Goal: Transaction & Acquisition: Book appointment/travel/reservation

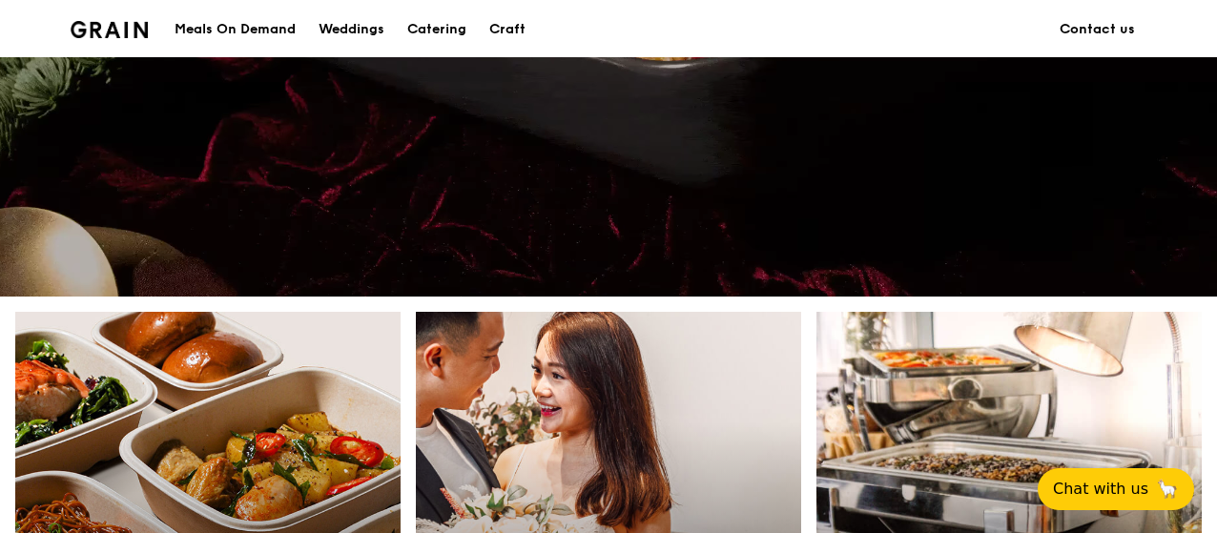
scroll to position [933, 0]
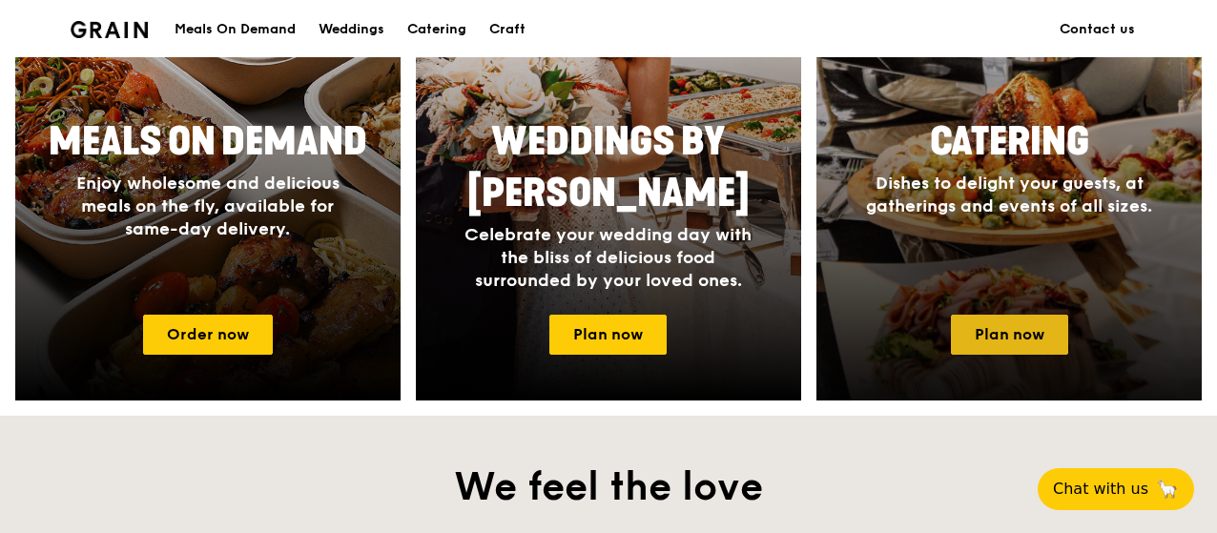
click at [1033, 339] on link "Plan now" at bounding box center [1009, 335] width 117 height 40
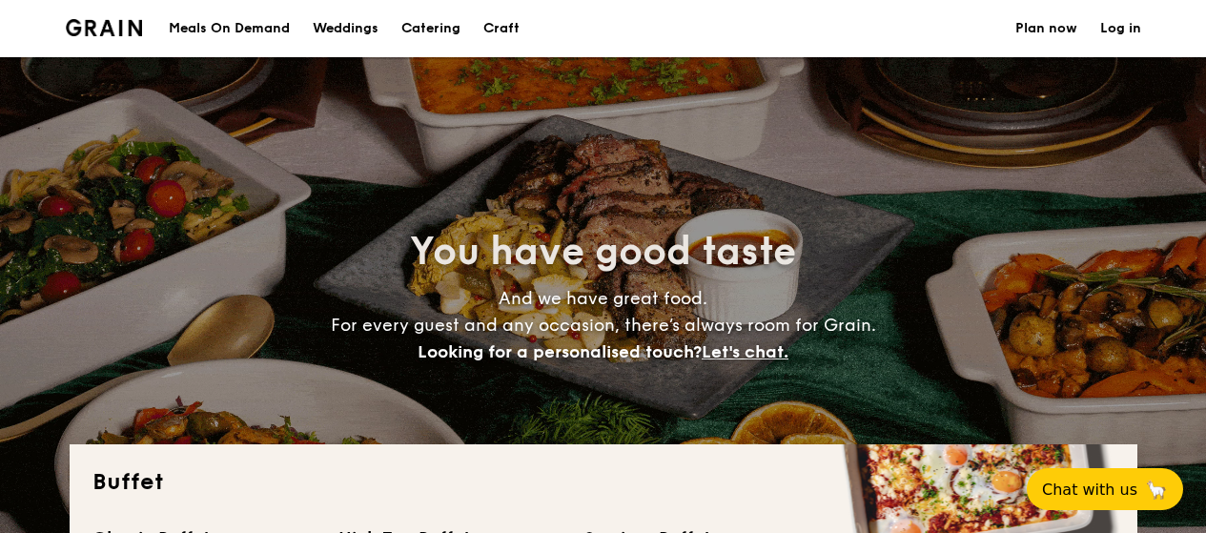
select select
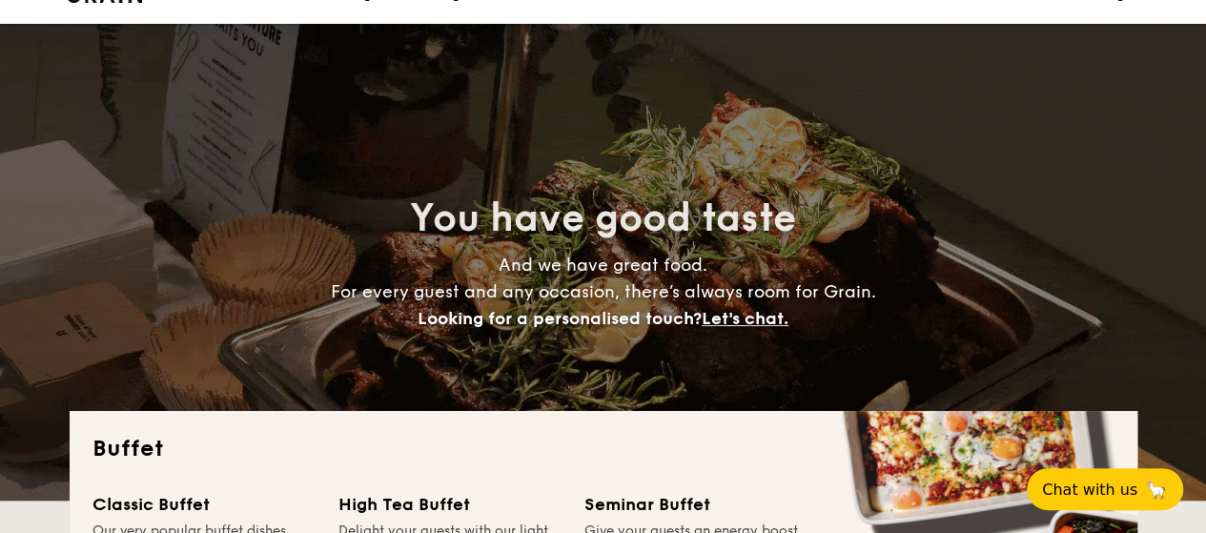
scroll to position [500, 0]
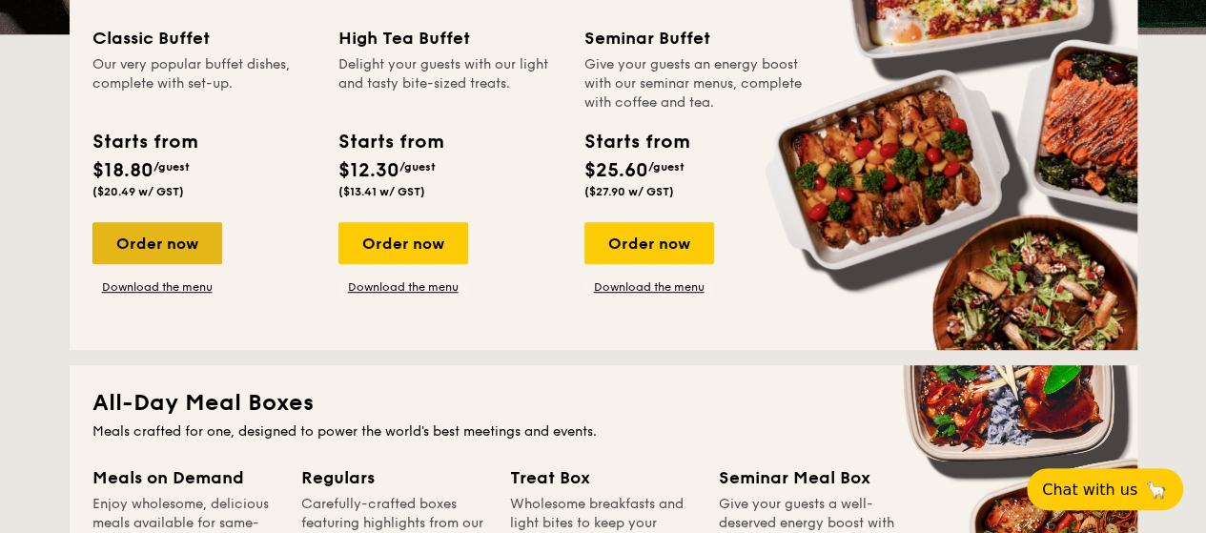
click at [137, 252] on div "Order now" at bounding box center [158, 243] width 130 height 42
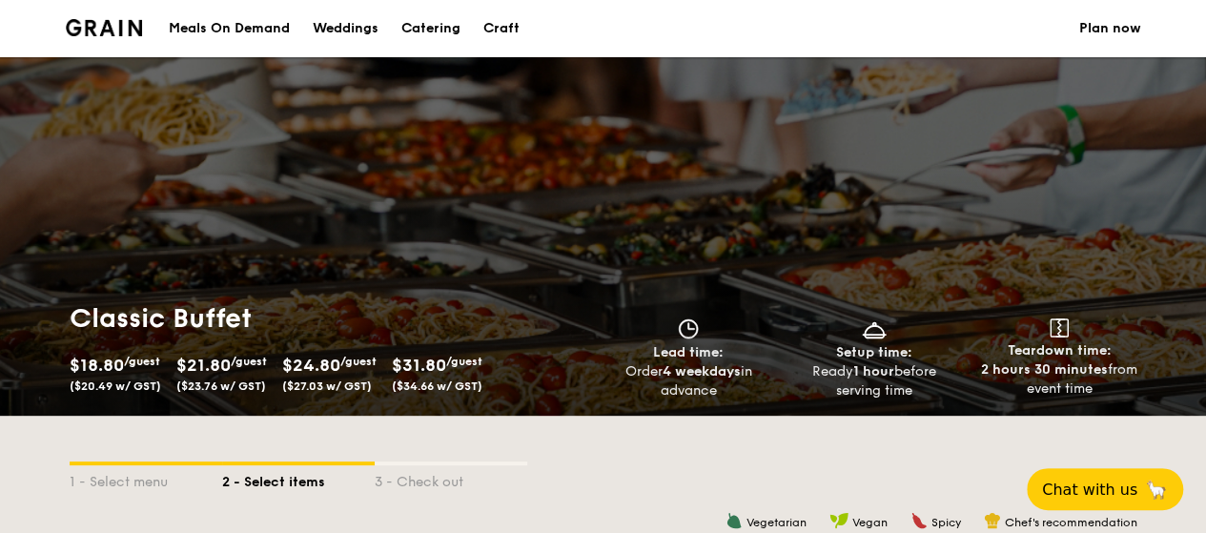
scroll to position [466, 0]
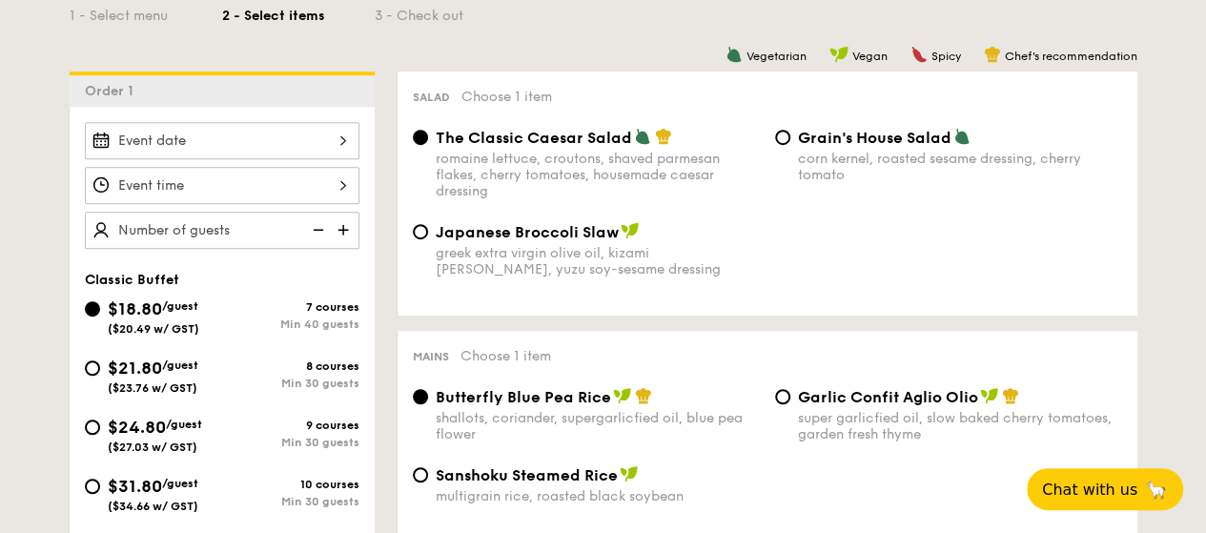
click at [349, 225] on img at bounding box center [345, 230] width 29 height 36
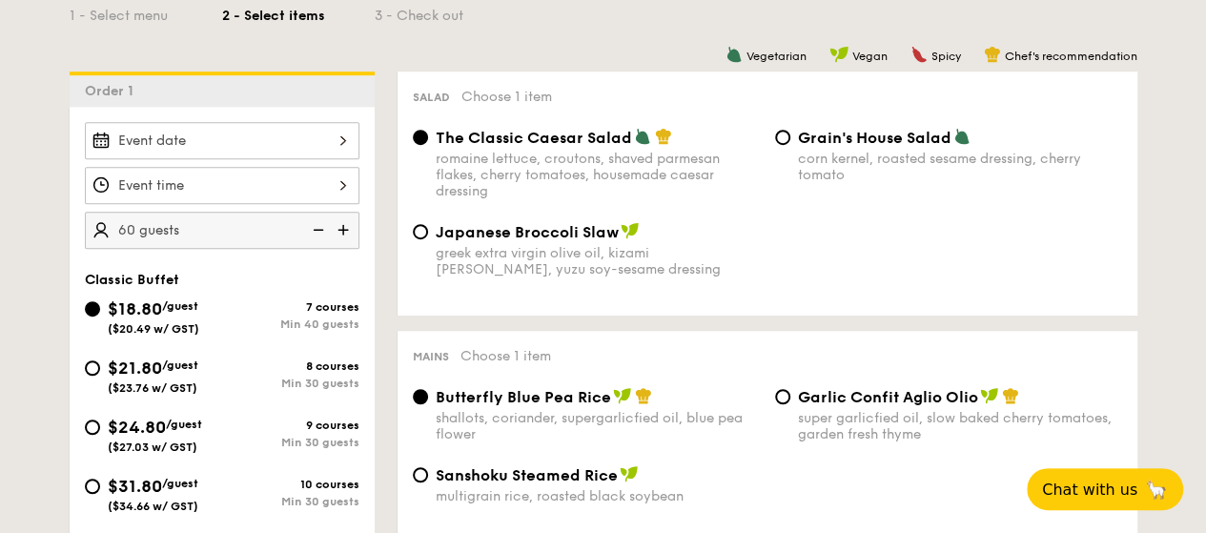
click at [314, 221] on img at bounding box center [316, 230] width 29 height 36
type input "40 guests"
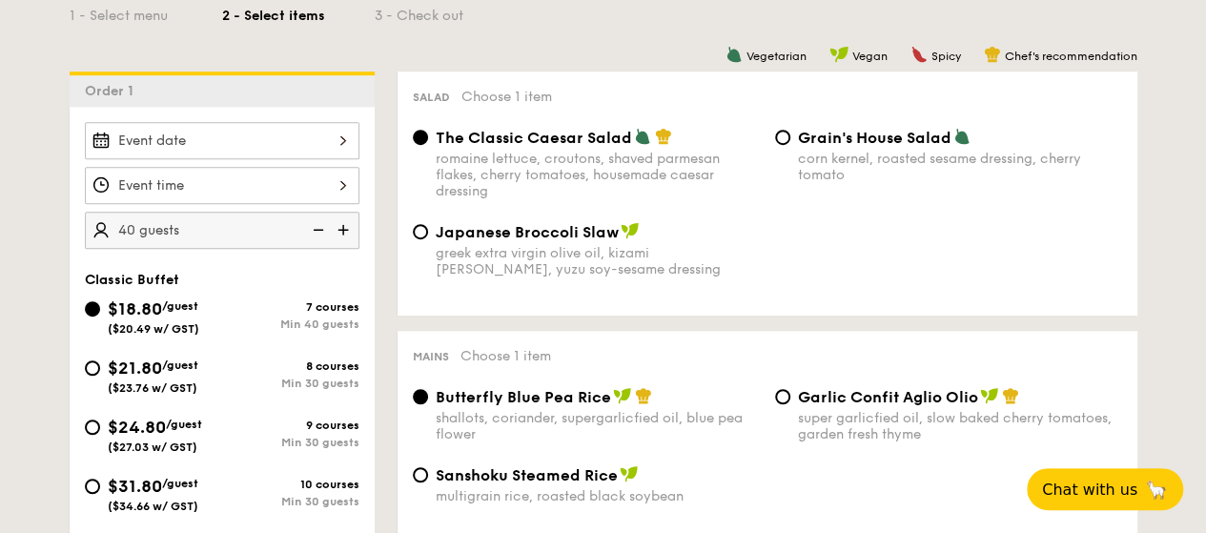
click at [314, 221] on img at bounding box center [316, 230] width 29 height 36
click at [318, 225] on img at bounding box center [316, 230] width 29 height 36
select select
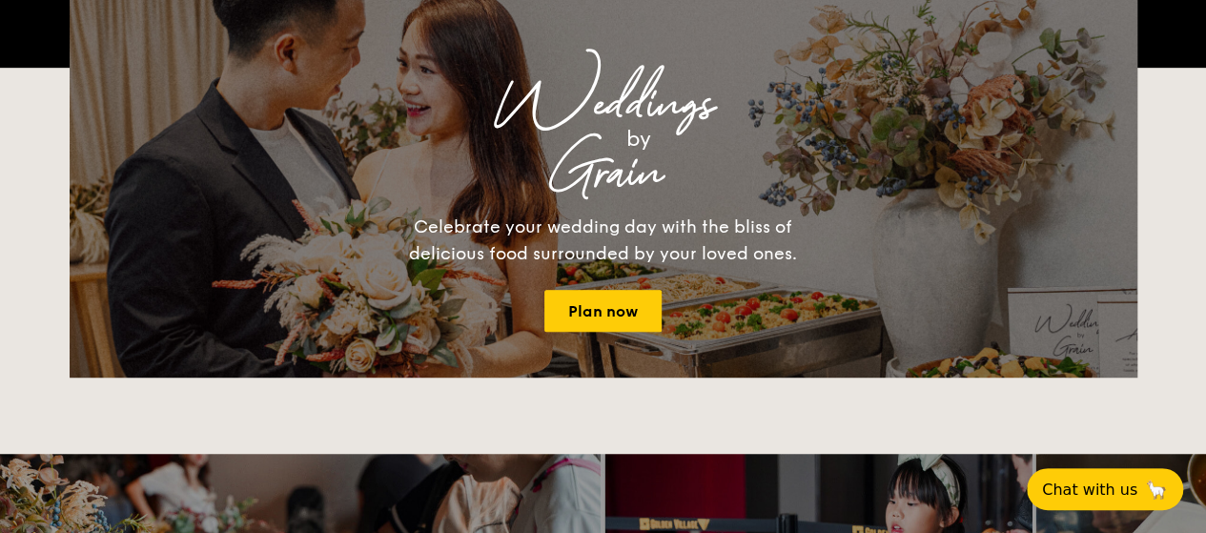
scroll to position [500, 0]
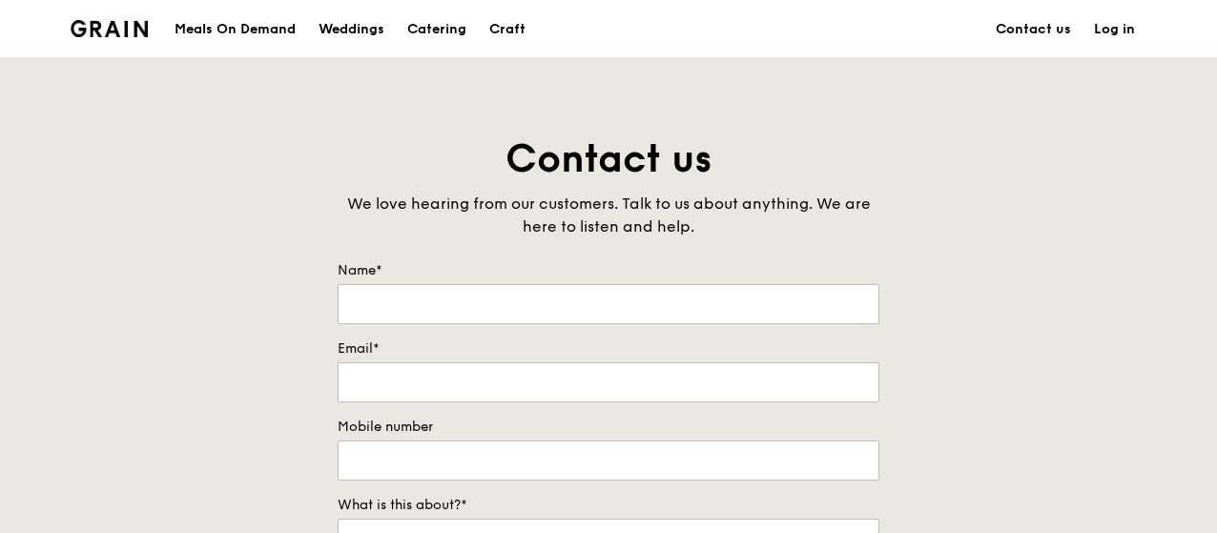
drag, startPoint x: 1216, startPoint y: 154, endPoint x: 1219, endPoint y: 354, distance: 200.3
click at [1133, 340] on div "Contact us We love hearing from our customers. Talk to us about anything. We ar…" at bounding box center [608, 532] width 1217 height 797
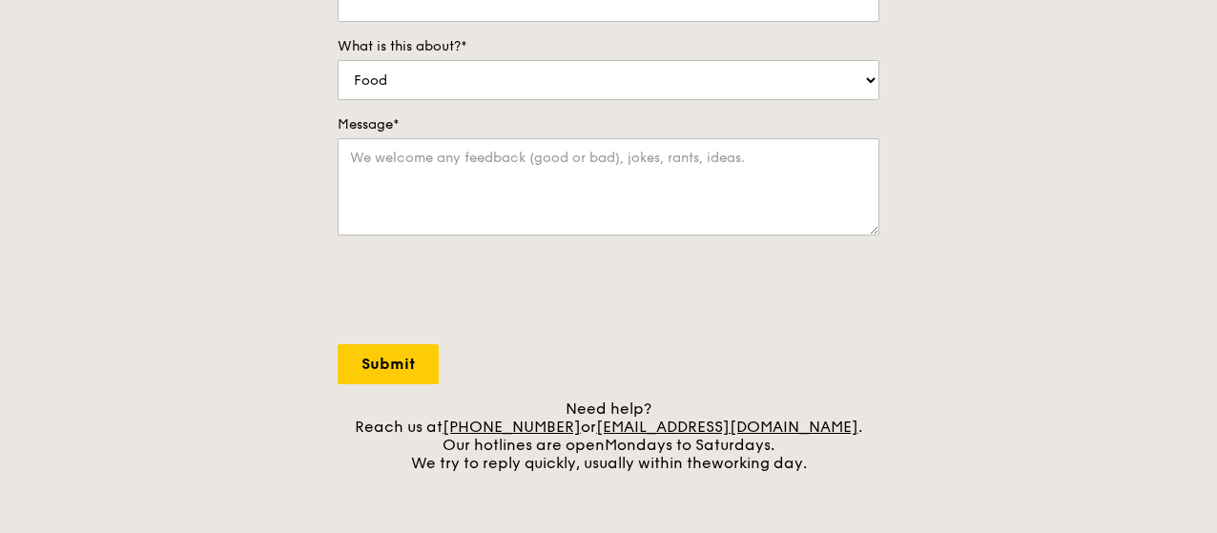
scroll to position [466, 0]
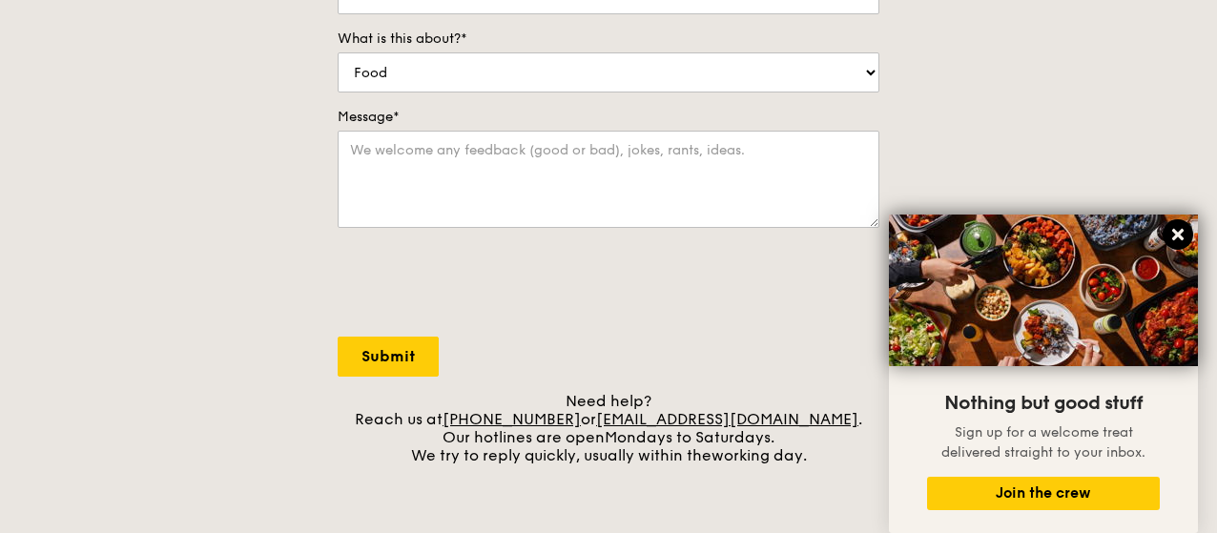
click at [1175, 226] on button at bounding box center [1178, 234] width 31 height 31
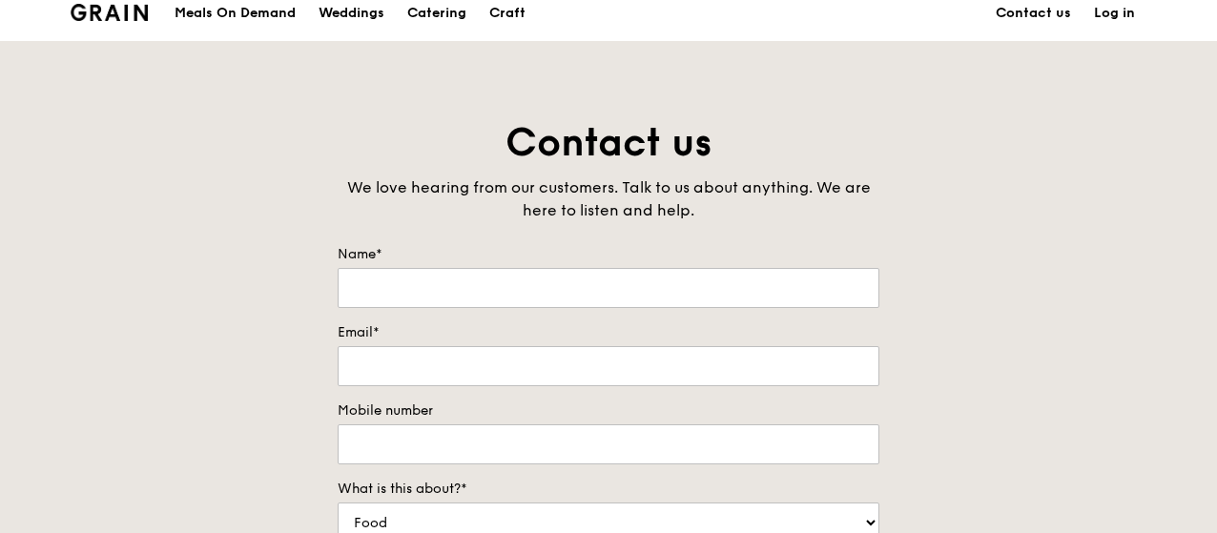
scroll to position [0, 0]
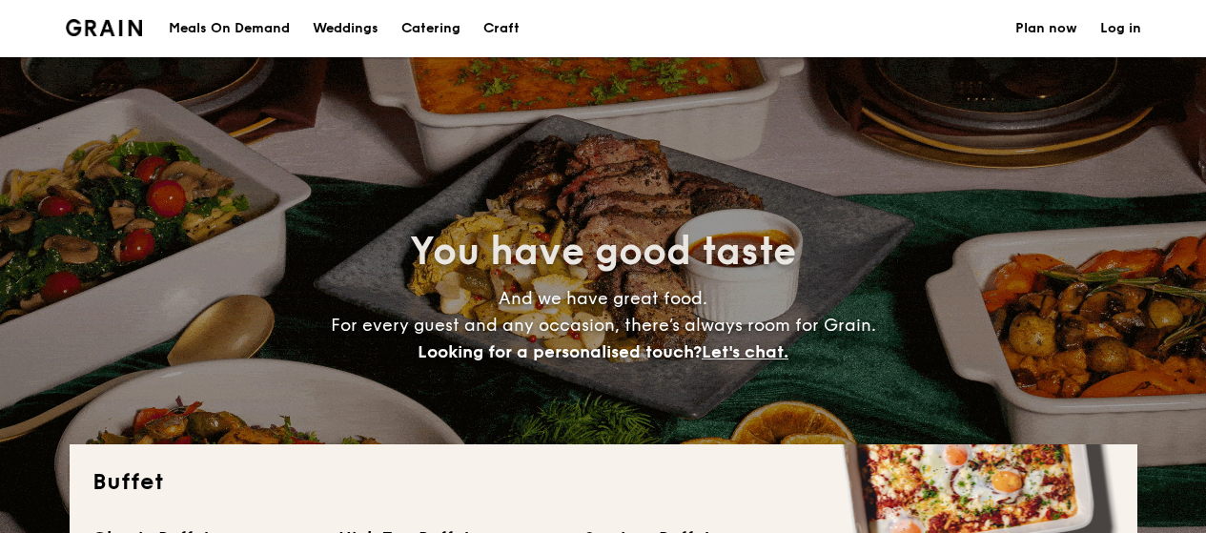
select select
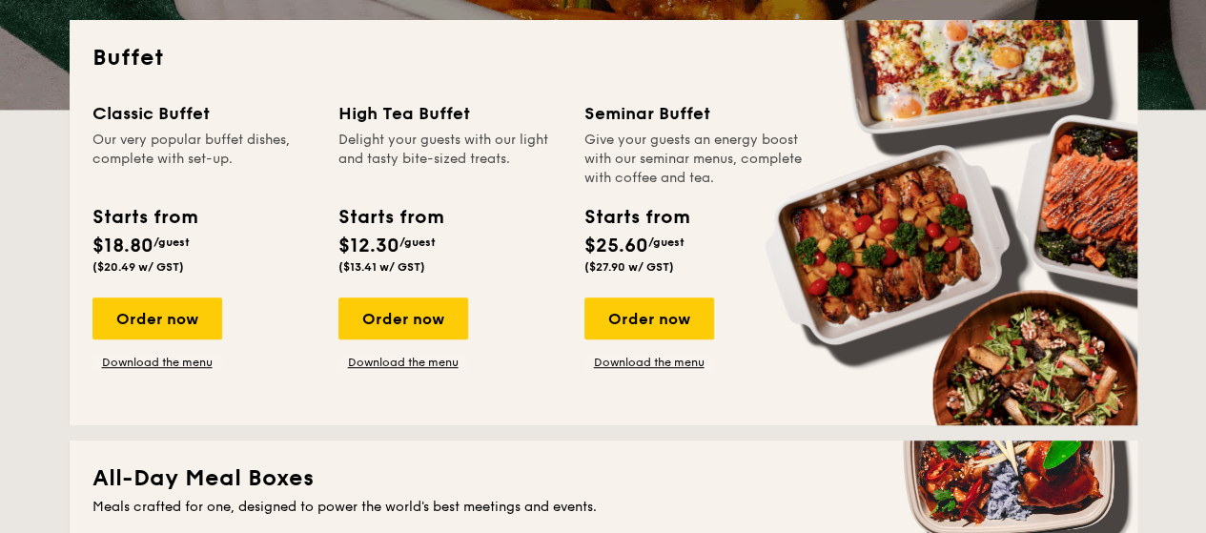
scroll to position [466, 0]
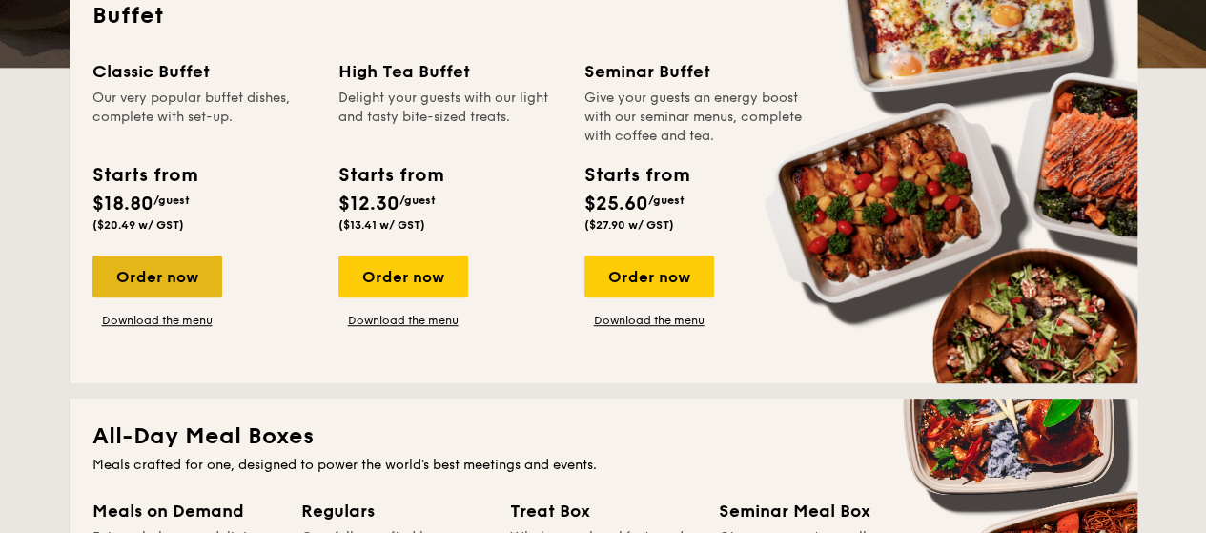
click at [169, 281] on div "Order now" at bounding box center [158, 277] width 130 height 42
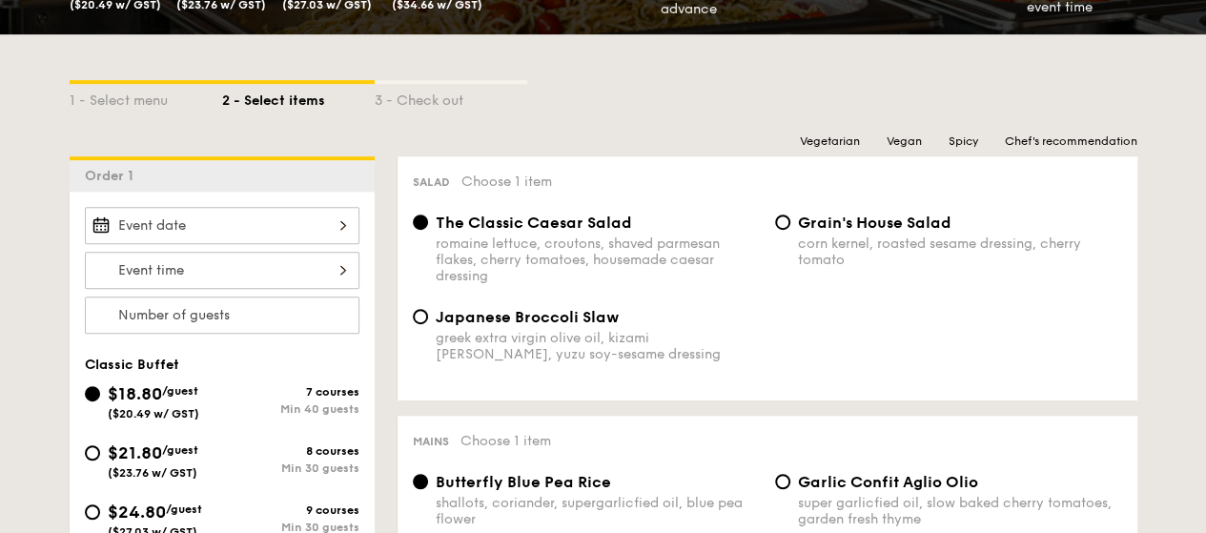
scroll to position [420, 0]
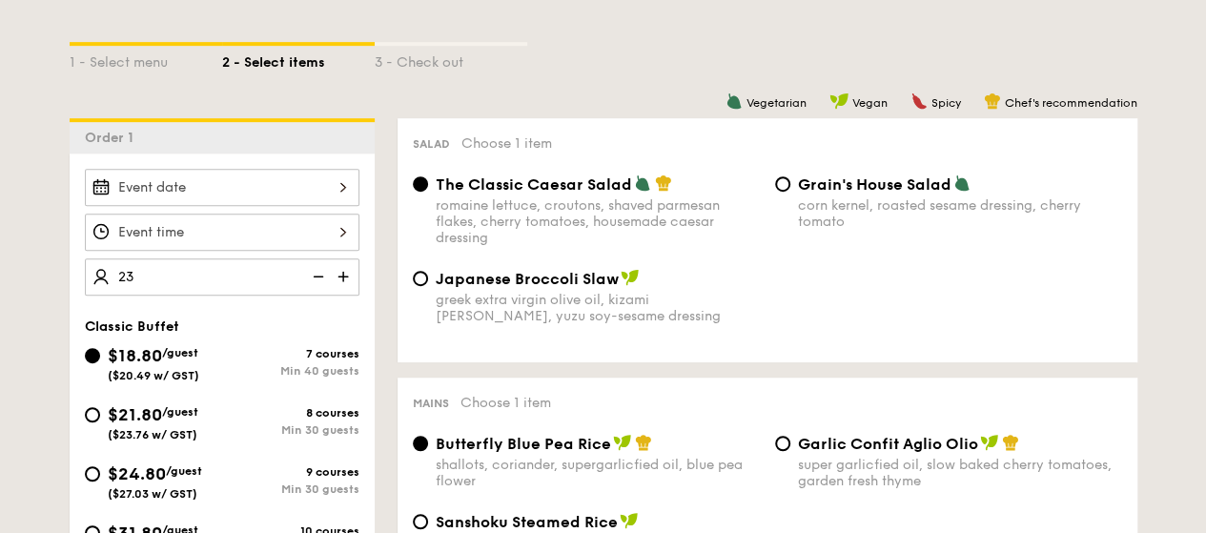
type input "40 guests"
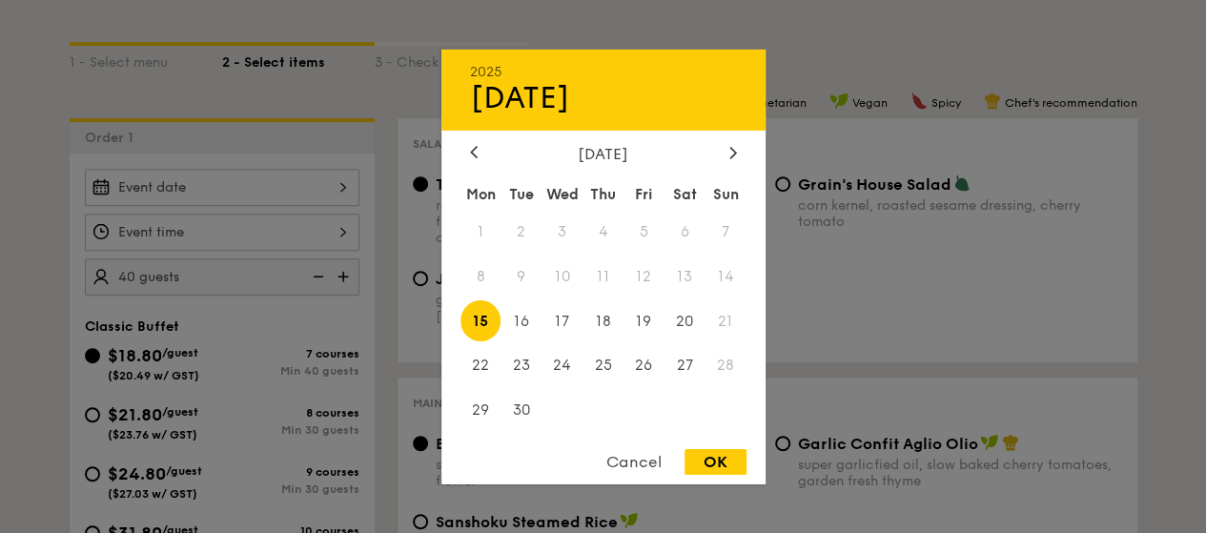
click at [233, 180] on div "2025 Sep [DATE] Tue Wed Thu Fri Sat Sun 1 2 3 4 5 6 7 8 9 10 11 12 13 14 15 16 …" at bounding box center [222, 187] width 275 height 37
click at [731, 153] on icon at bounding box center [734, 152] width 8 height 12
click at [483, 322] on span "13" at bounding box center [481, 320] width 41 height 41
click at [694, 463] on div "OK" at bounding box center [716, 462] width 62 height 26
type input "[DATE]"
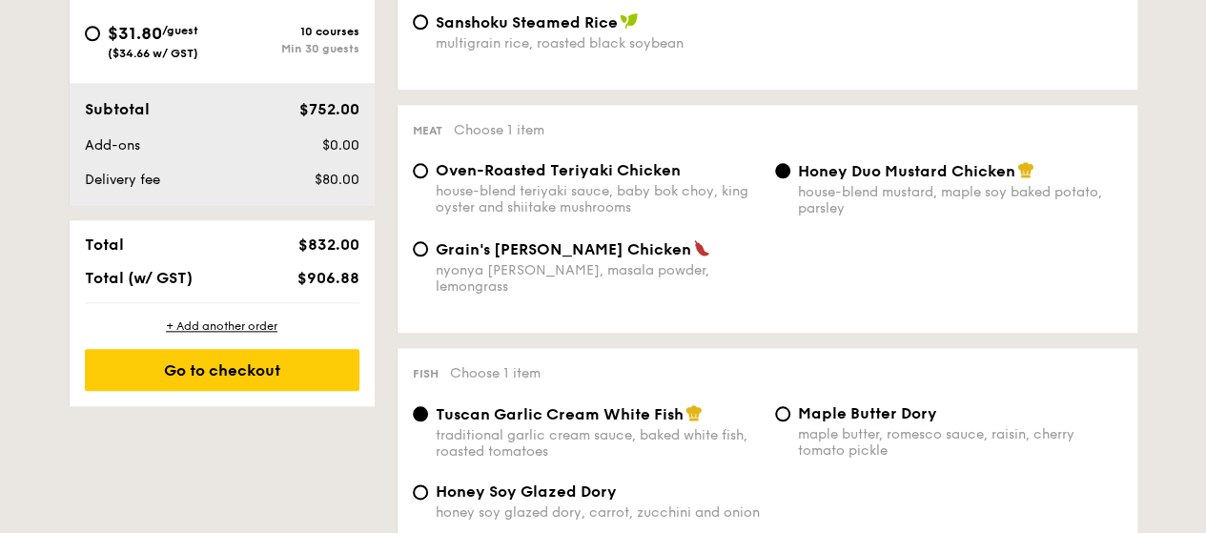
scroll to position [1000, 0]
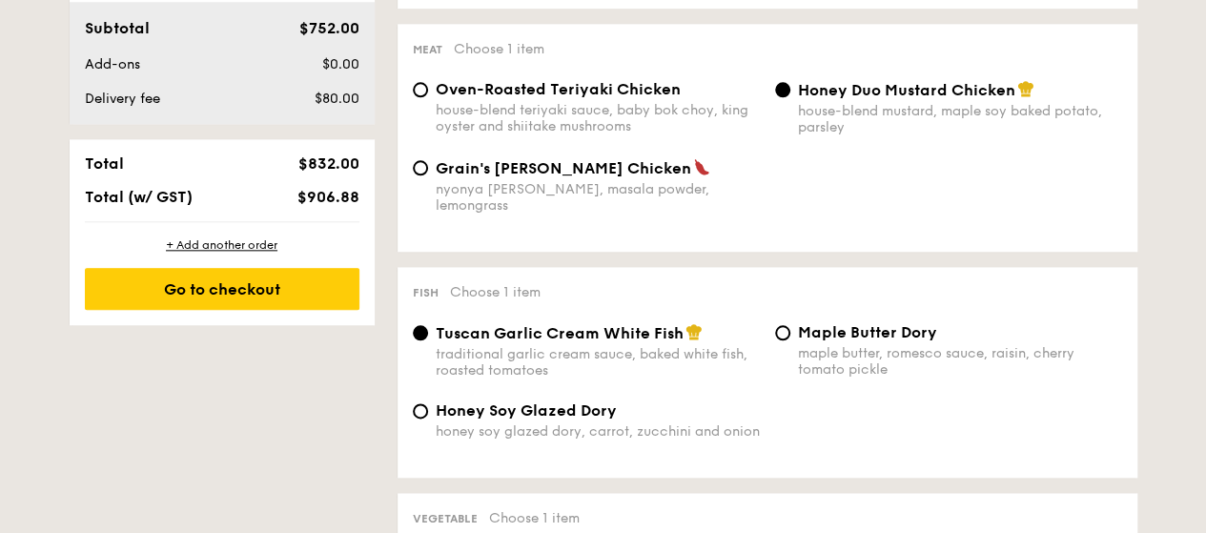
select select
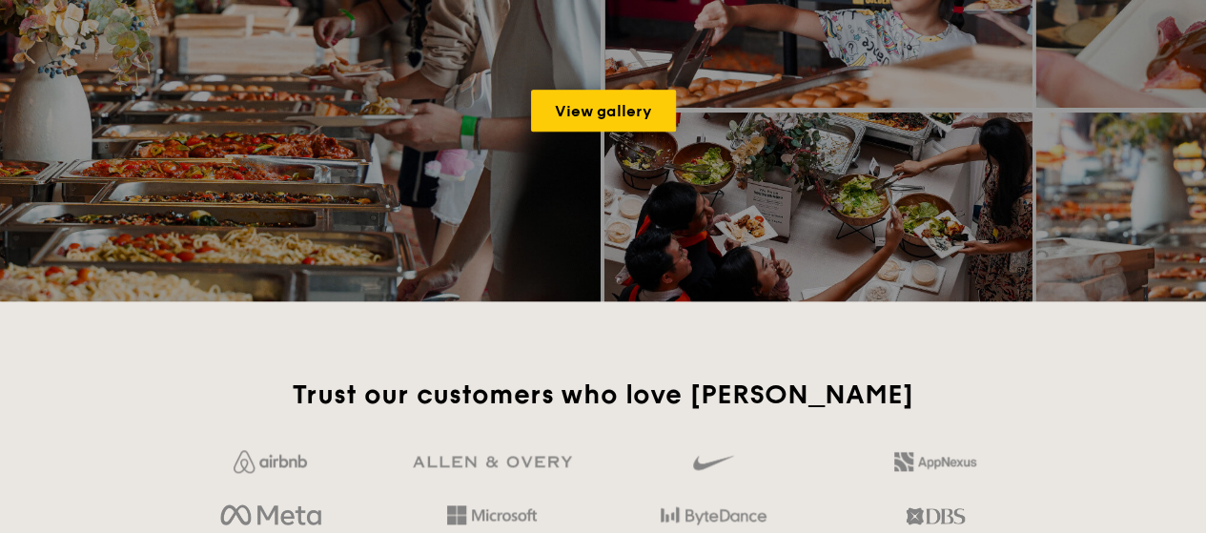
scroll to position [466, 0]
